Goal: Information Seeking & Learning: Learn about a topic

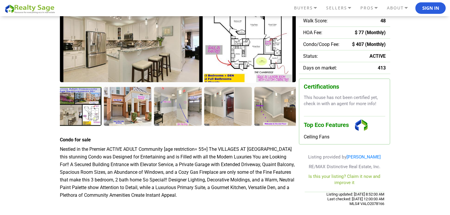
scroll to position [112, 0]
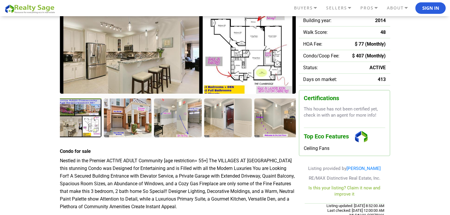
click at [84, 110] on div at bounding box center [78, 119] width 49 height 40
click at [88, 134] on div at bounding box center [78, 119] width 49 height 40
click at [130, 75] on img at bounding box center [178, 18] width 236 height 152
click at [291, 121] on div at bounding box center [278, 119] width 49 height 40
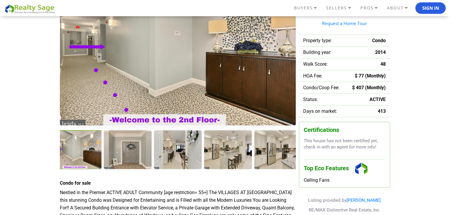
scroll to position [89, 0]
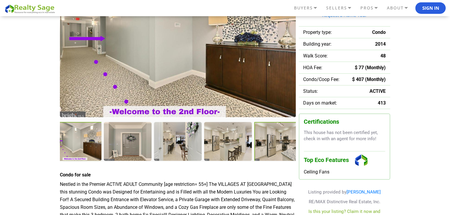
click at [280, 143] on div at bounding box center [278, 142] width 49 height 40
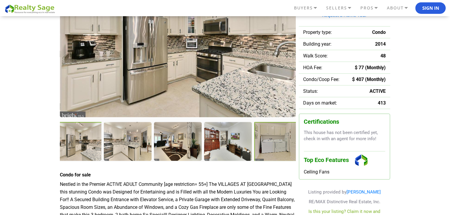
click at [280, 143] on div at bounding box center [278, 142] width 48 height 40
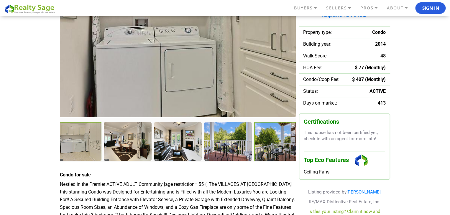
click at [280, 143] on div at bounding box center [278, 142] width 49 height 40
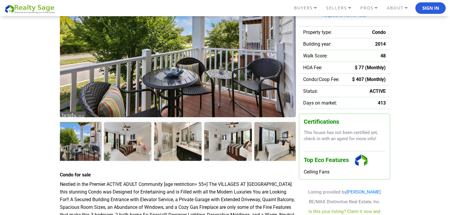
click at [280, 143] on div at bounding box center [277, 141] width 47 height 38
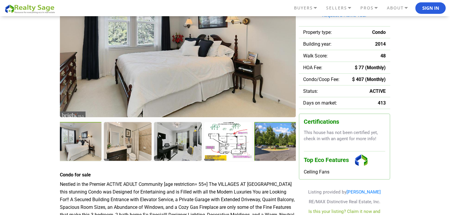
click at [272, 140] on div at bounding box center [278, 142] width 49 height 40
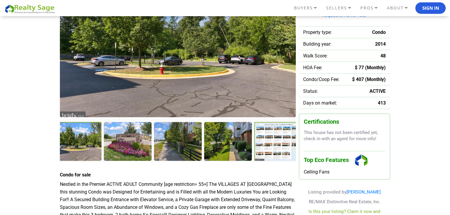
click at [269, 142] on div at bounding box center [278, 142] width 49 height 40
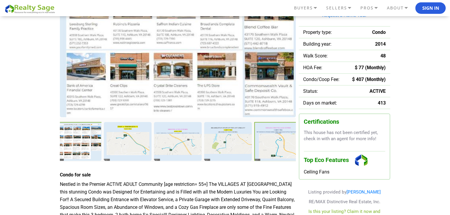
click at [269, 142] on div at bounding box center [278, 142] width 48 height 40
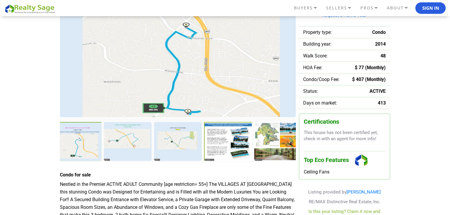
click at [227, 149] on div at bounding box center [228, 142] width 49 height 40
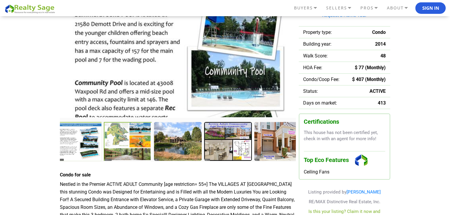
click at [140, 147] on div at bounding box center [128, 142] width 49 height 40
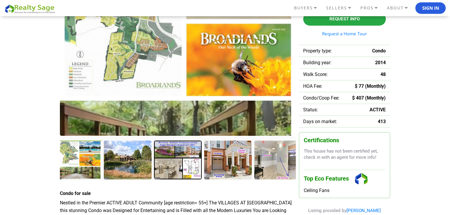
scroll to position [72, 0]
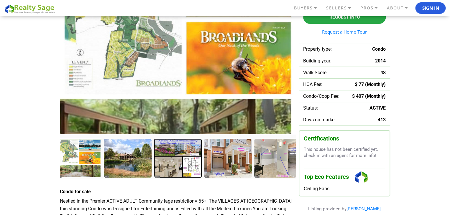
click at [86, 165] on div at bounding box center [78, 159] width 49 height 40
click at [89, 57] on img at bounding box center [178, 58] width 236 height 152
click at [81, 158] on div at bounding box center [78, 159] width 49 height 40
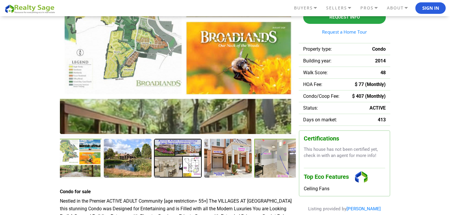
click at [290, 158] on div at bounding box center [278, 159] width 49 height 40
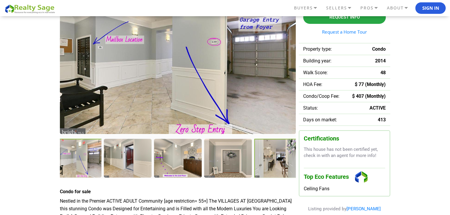
click at [290, 158] on div at bounding box center [278, 159] width 48 height 40
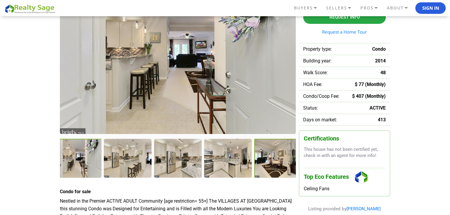
click at [290, 158] on div at bounding box center [278, 159] width 48 height 40
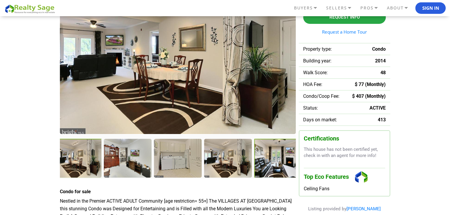
click at [290, 158] on div at bounding box center [278, 159] width 48 height 40
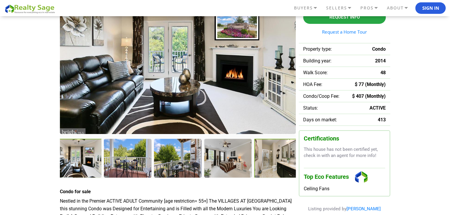
click at [290, 158] on div at bounding box center [278, 159] width 48 height 40
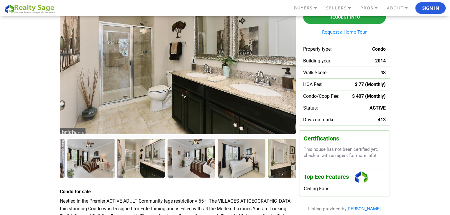
click at [290, 158] on div at bounding box center [292, 159] width 48 height 40
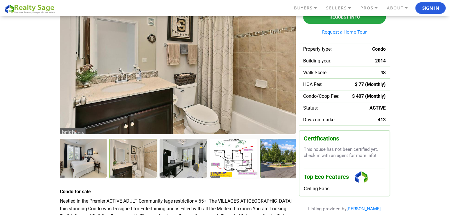
click at [290, 158] on div at bounding box center [284, 159] width 48 height 40
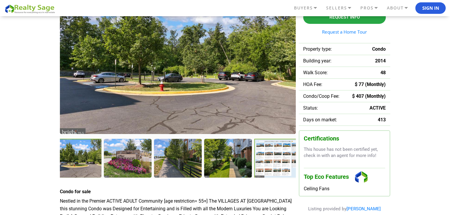
click at [280, 162] on div at bounding box center [278, 159] width 49 height 40
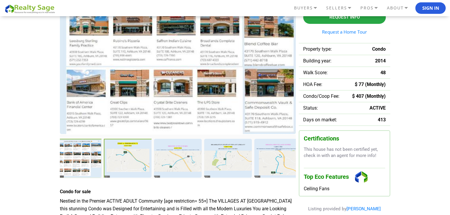
click at [121, 166] on div at bounding box center [128, 159] width 49 height 40
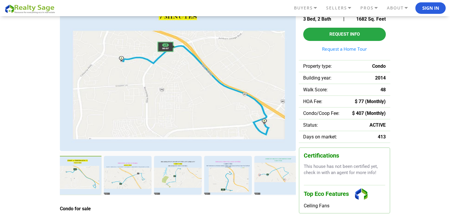
scroll to position [65, 0]
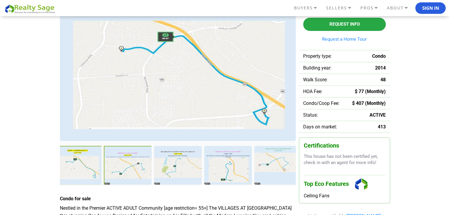
click at [138, 161] on div at bounding box center [128, 166] width 49 height 40
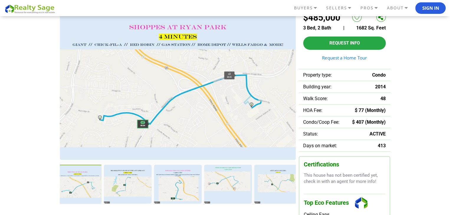
scroll to position [70, 0]
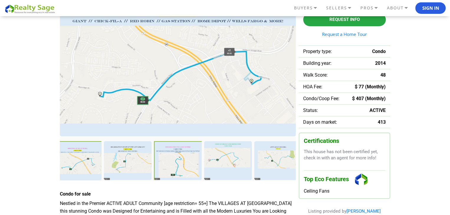
click at [181, 169] on div at bounding box center [178, 161] width 49 height 40
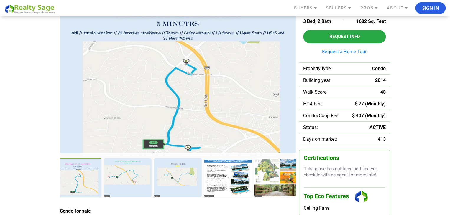
scroll to position [51, 0]
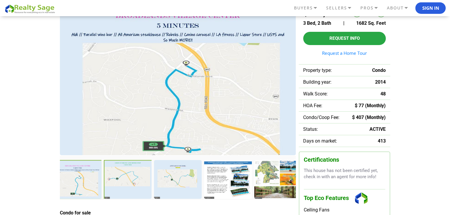
click at [136, 175] on div at bounding box center [128, 180] width 49 height 40
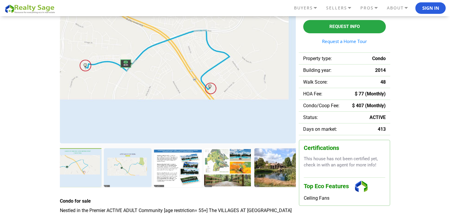
scroll to position [74, 0]
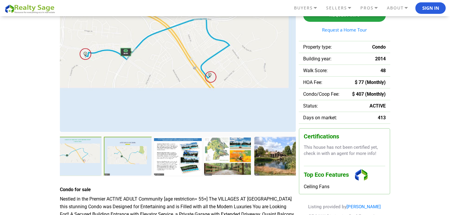
click at [139, 155] on div at bounding box center [128, 157] width 49 height 40
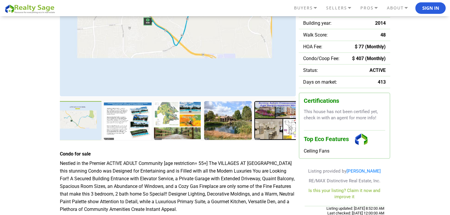
scroll to position [117, 0]
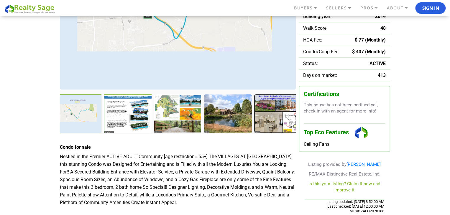
click at [114, 123] on div at bounding box center [128, 114] width 49 height 40
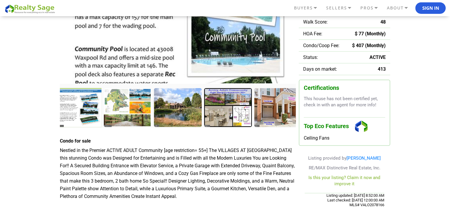
scroll to position [0, 0]
